Goal: Find contact information: Find contact information

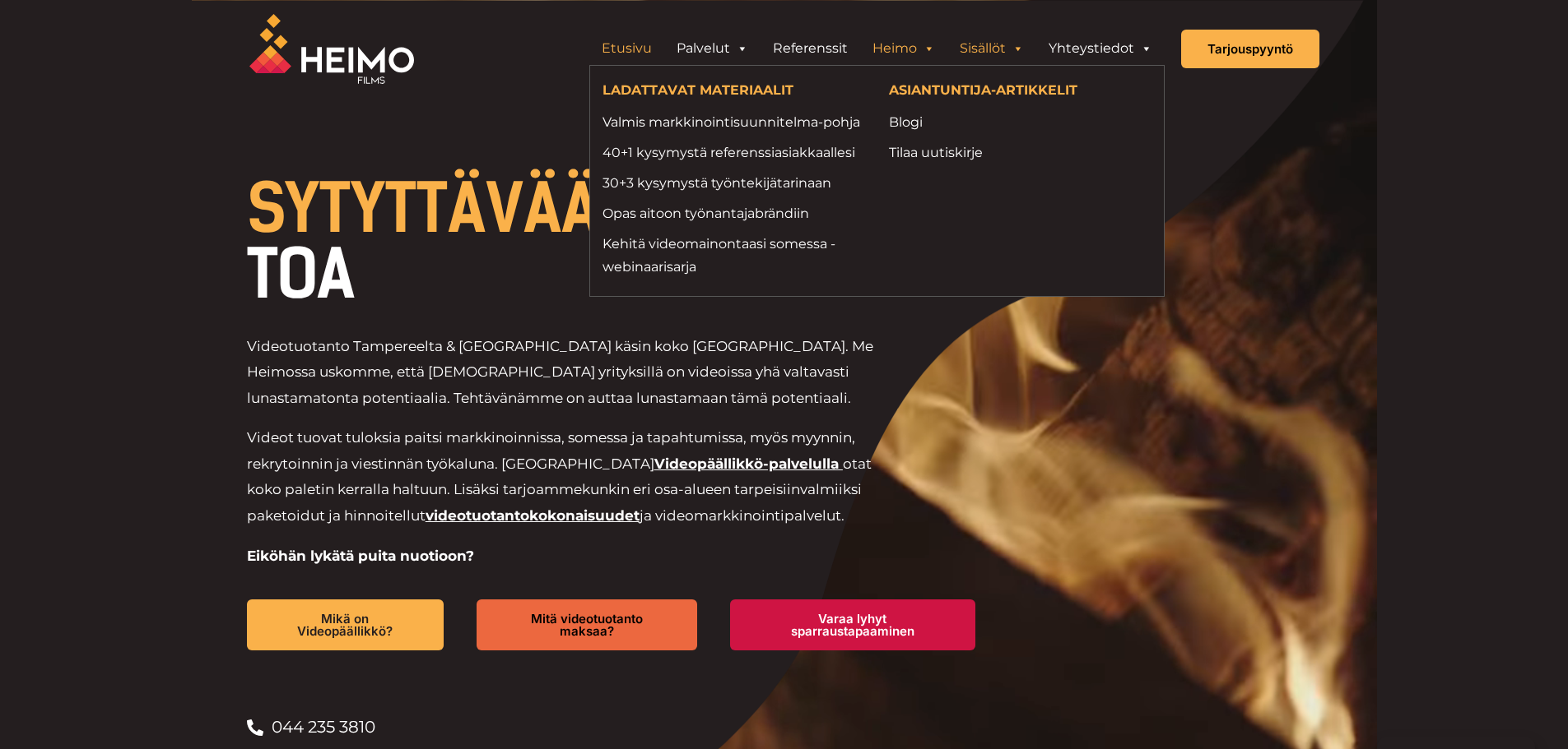
click at [909, 47] on link "Heimo" at bounding box center [904, 48] width 88 height 32
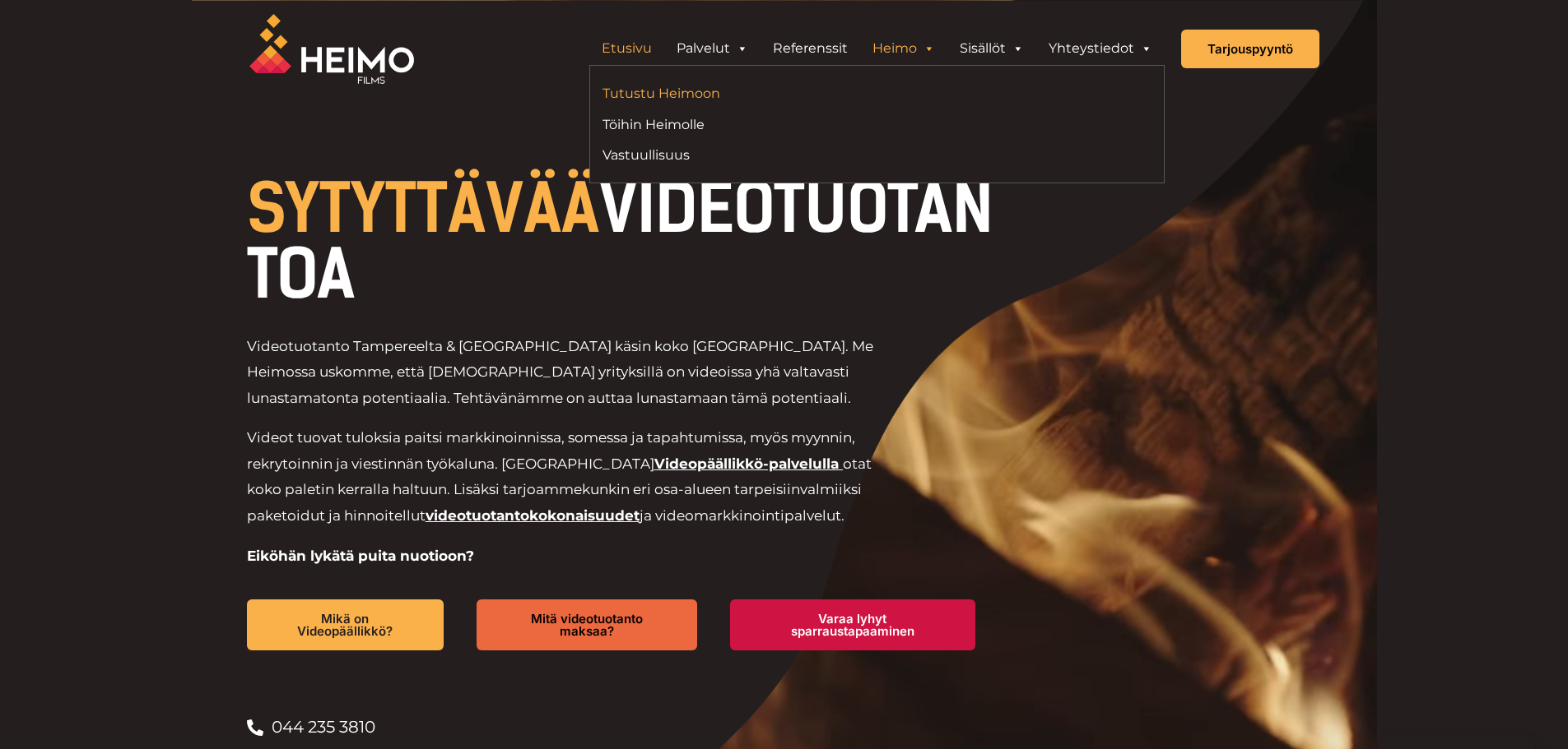
click at [644, 99] on link "Tutustu Heimoon" at bounding box center [734, 93] width 263 height 22
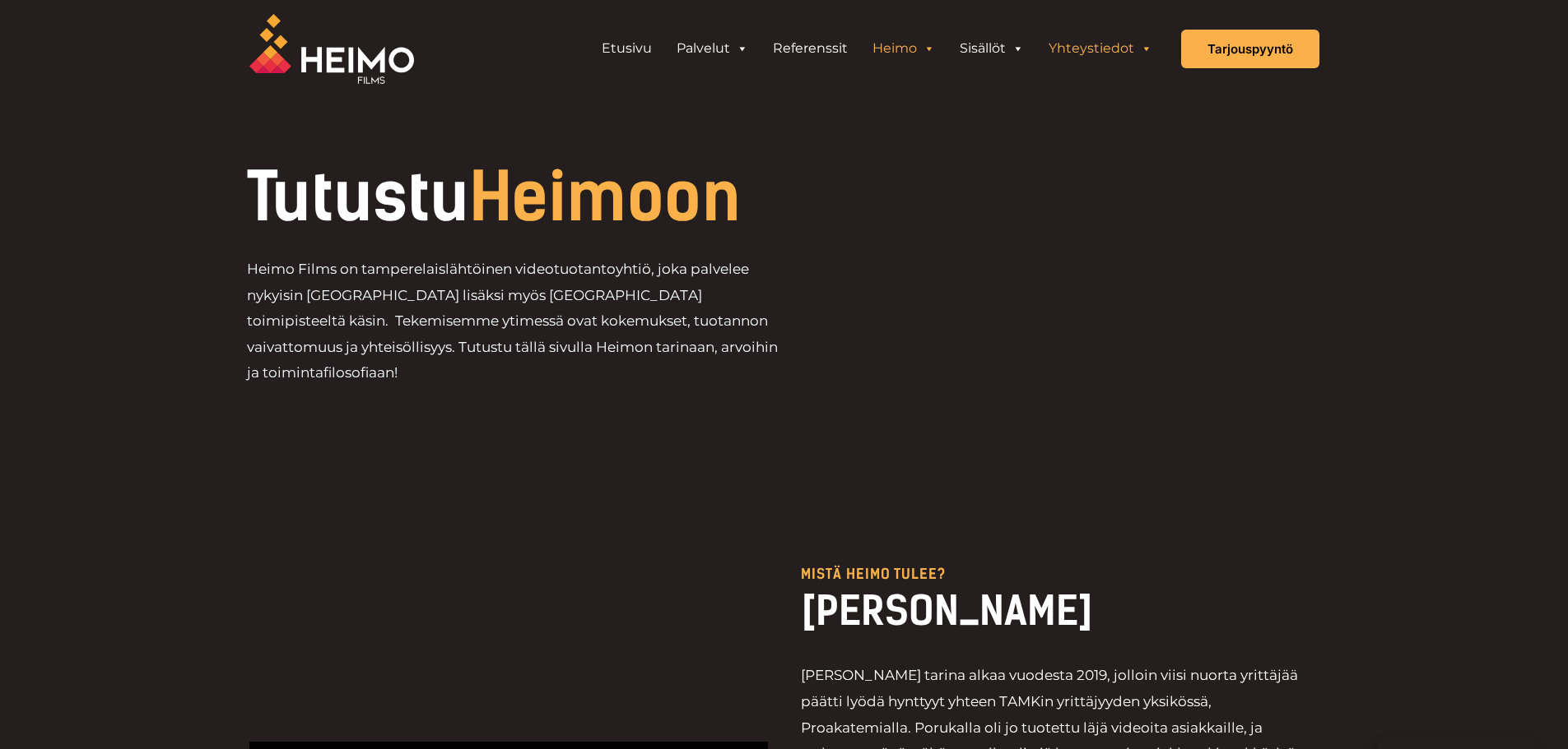
click at [1140, 46] on span "Header Widget 1" at bounding box center [1145, 48] width 13 height 32
click at [1101, 52] on link "Yhteystiedot" at bounding box center [1100, 48] width 128 height 32
